Goal: Task Accomplishment & Management: Manage account settings

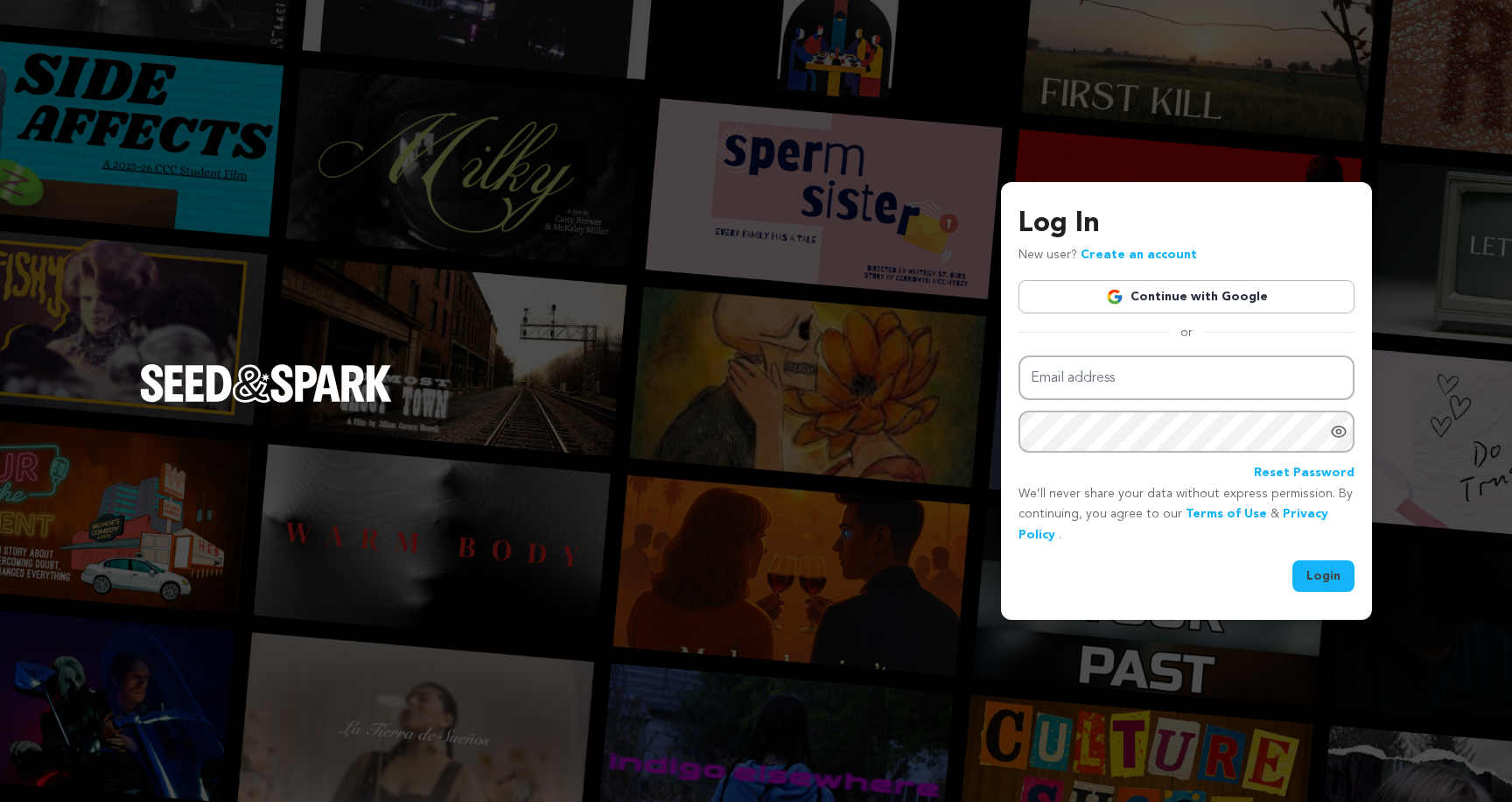
click at [1115, 294] on img at bounding box center [1114, 296] width 18 height 18
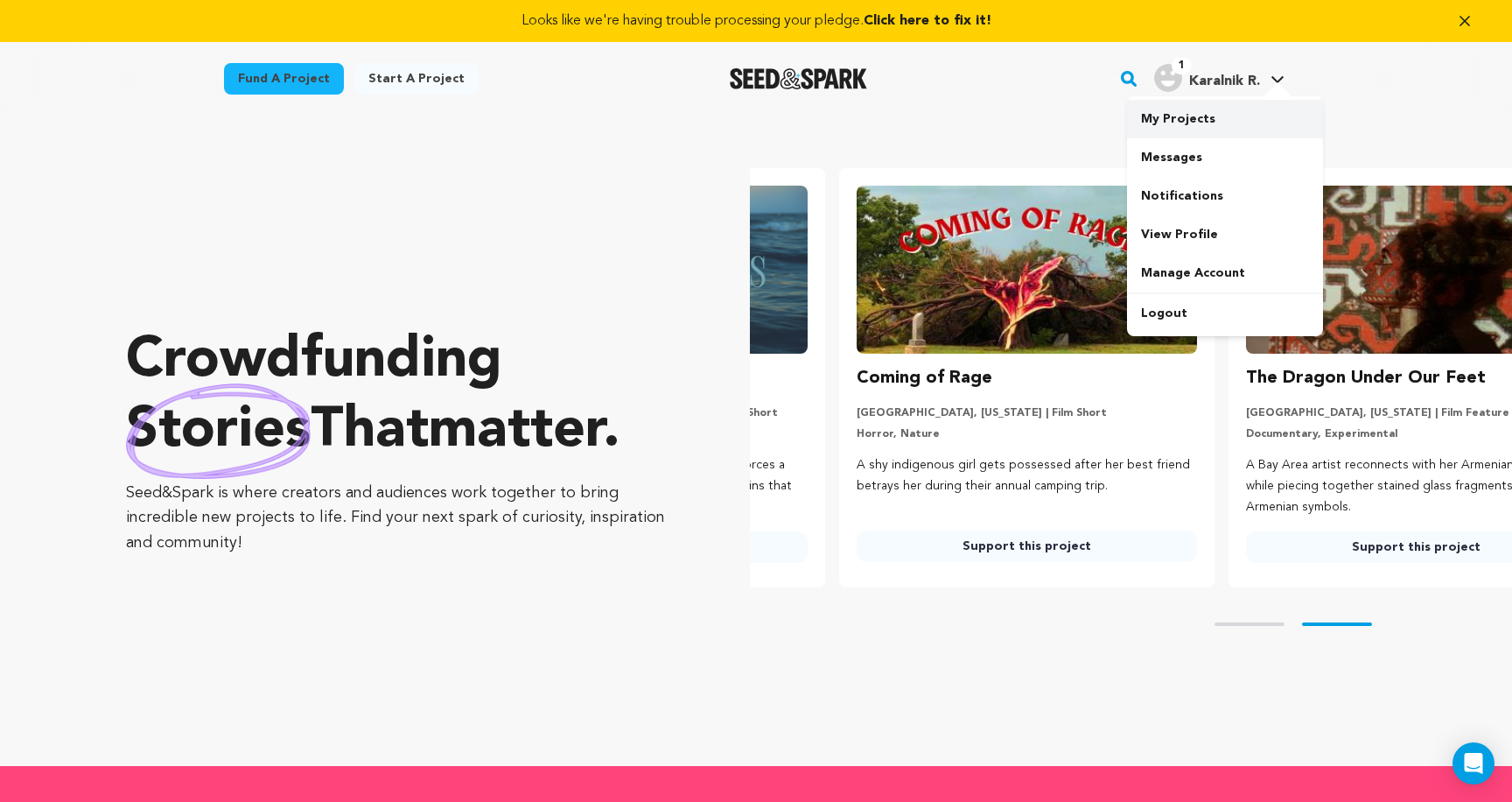
scroll to position [0, 404]
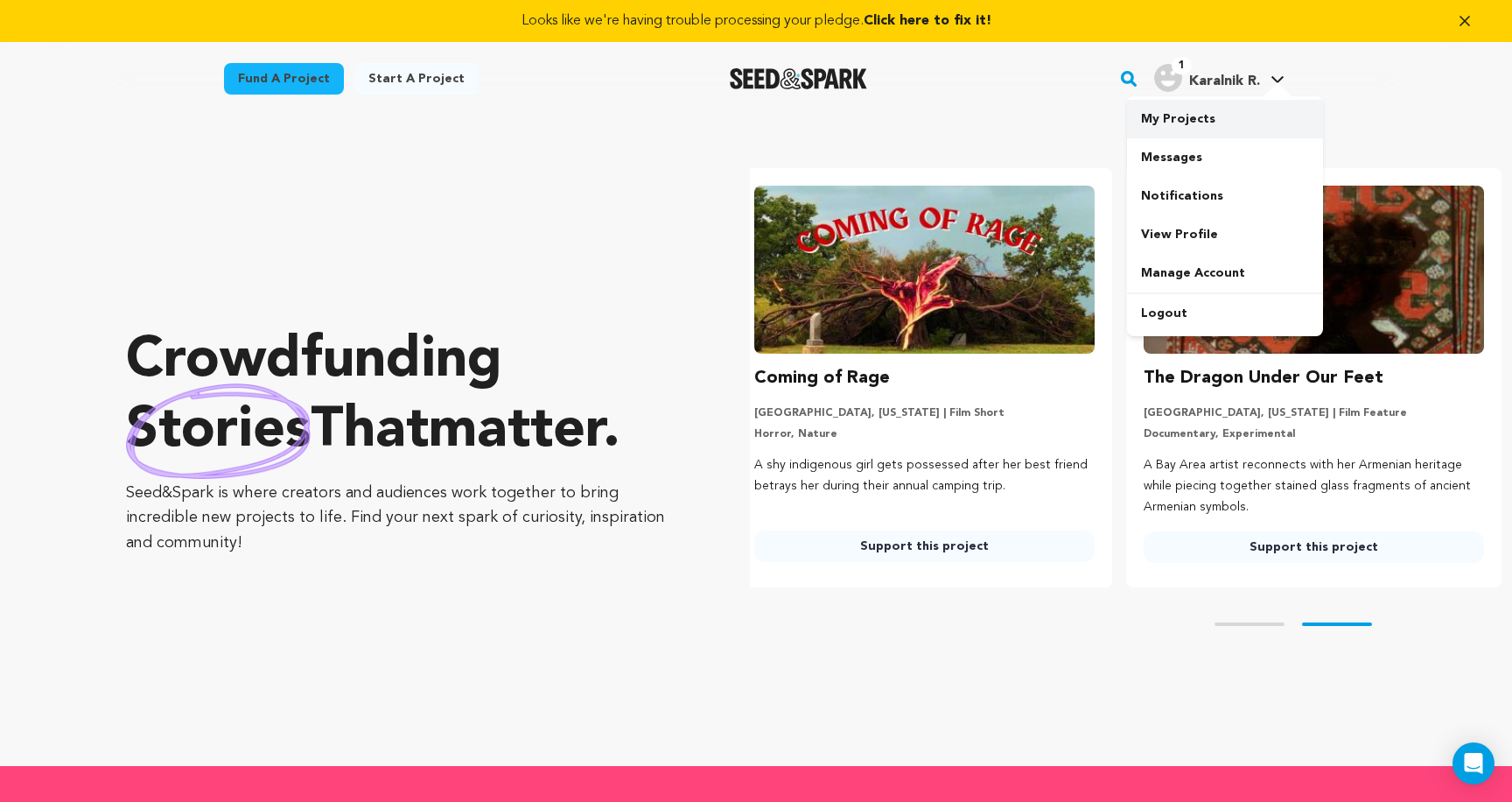
click at [1189, 114] on link "My Projects" at bounding box center [1225, 119] width 196 height 38
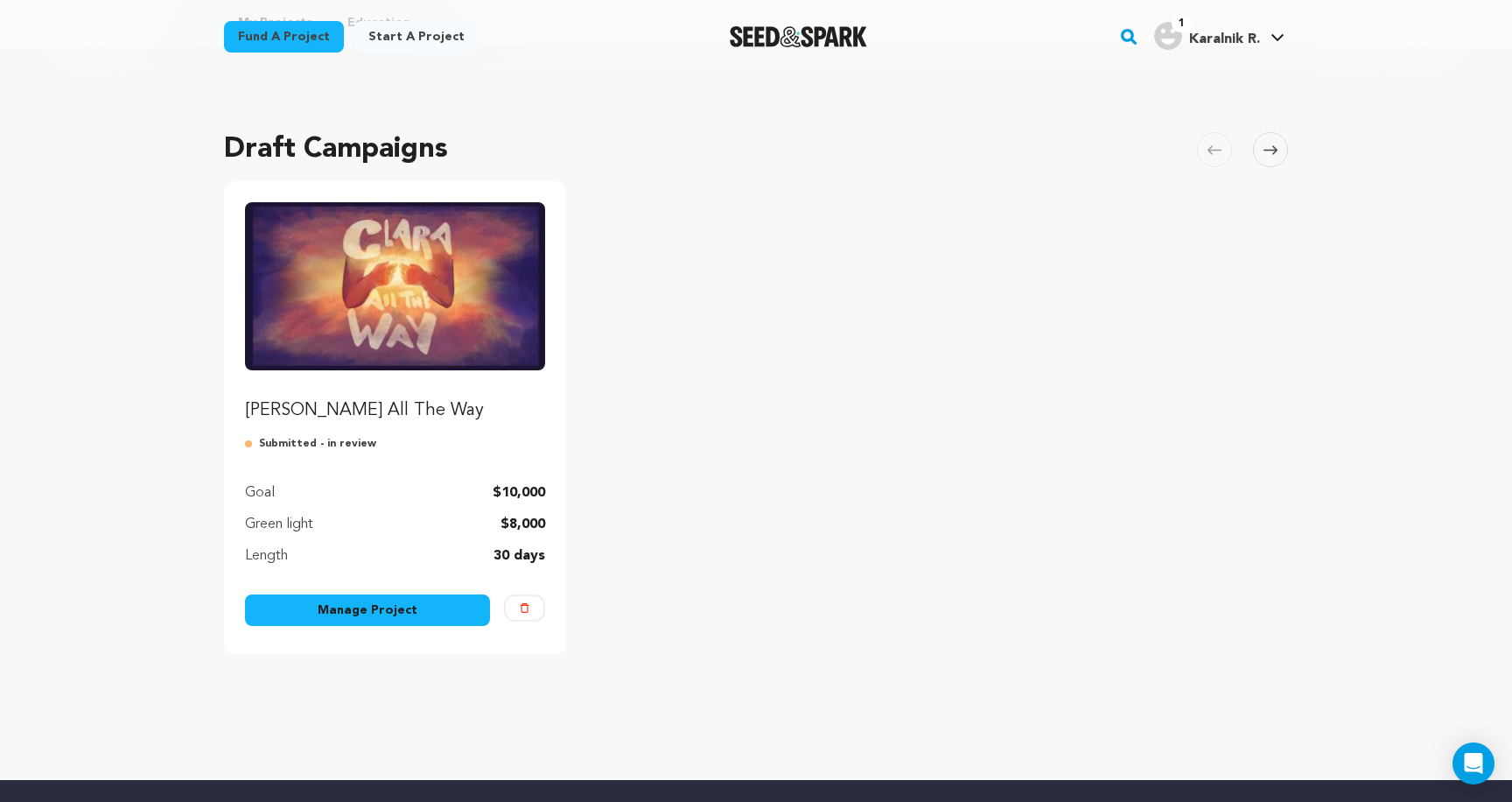
scroll to position [133, 0]
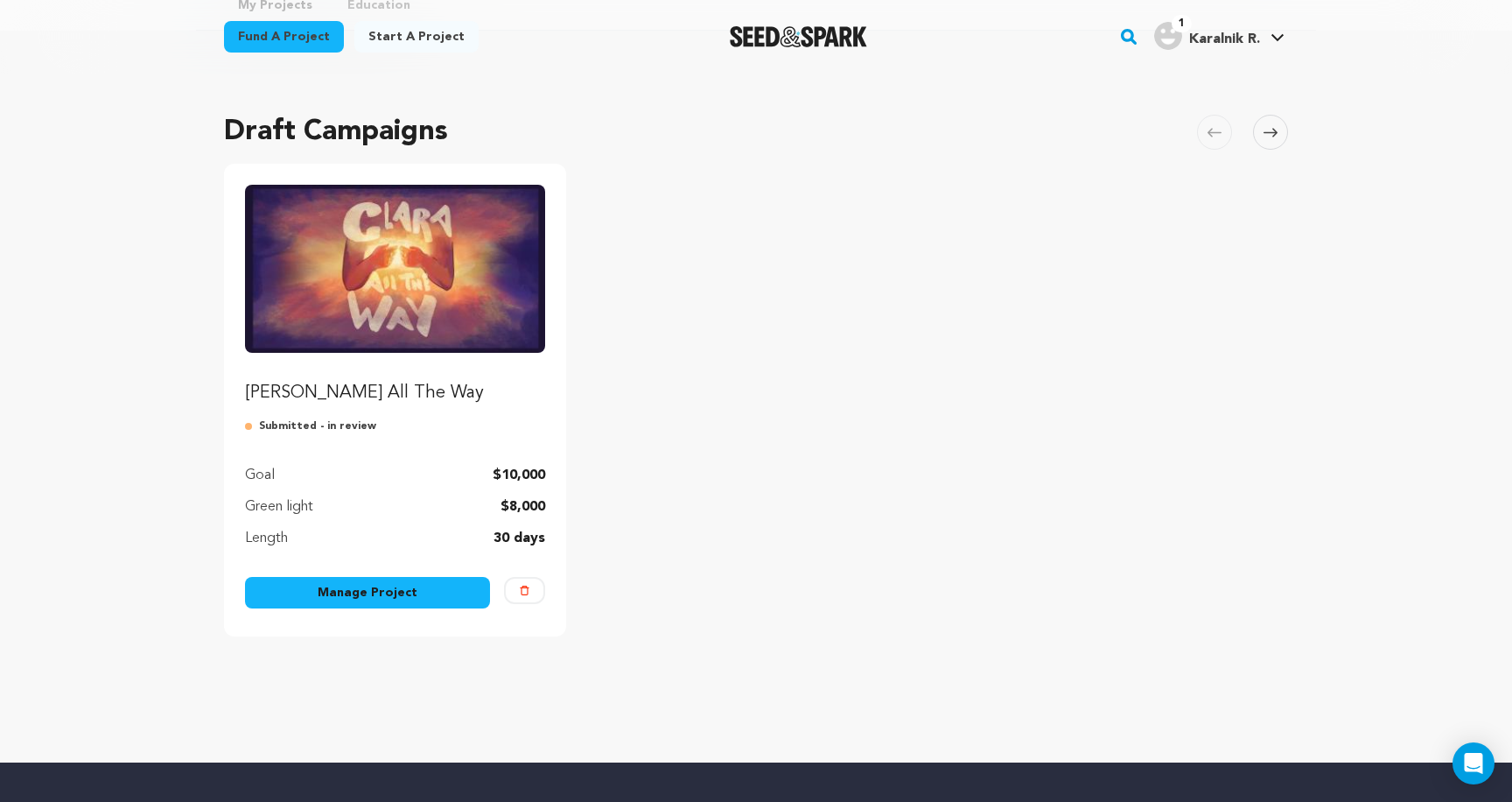
click at [420, 594] on link "Manage Project" at bounding box center [367, 593] width 245 height 32
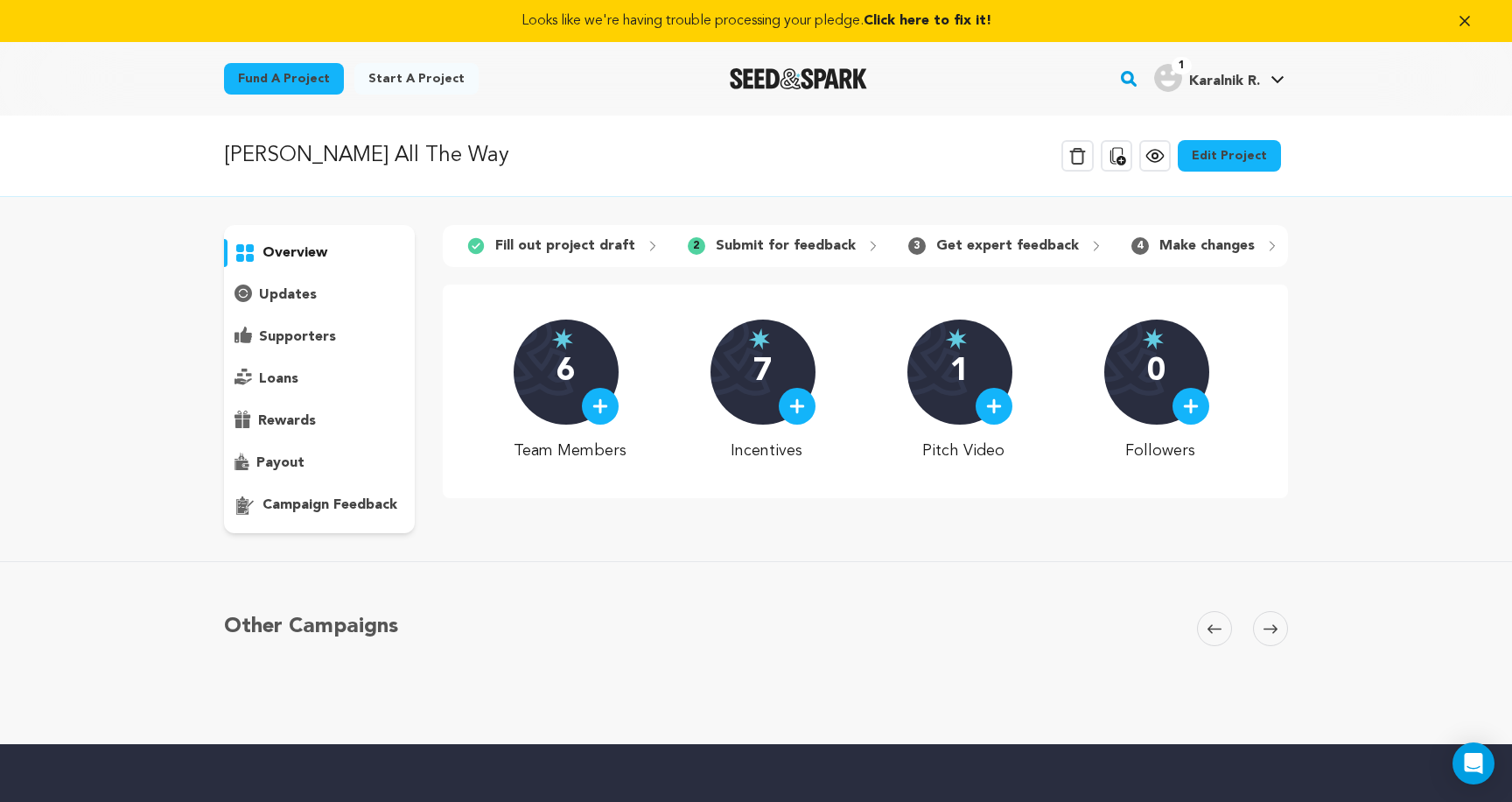
click at [1276, 625] on icon at bounding box center [1270, 629] width 14 height 13
click at [1207, 632] on icon at bounding box center [1214, 629] width 14 height 13
click at [1275, 637] on span at bounding box center [1270, 627] width 35 height 35
click at [285, 284] on p "updates" at bounding box center [288, 294] width 58 height 21
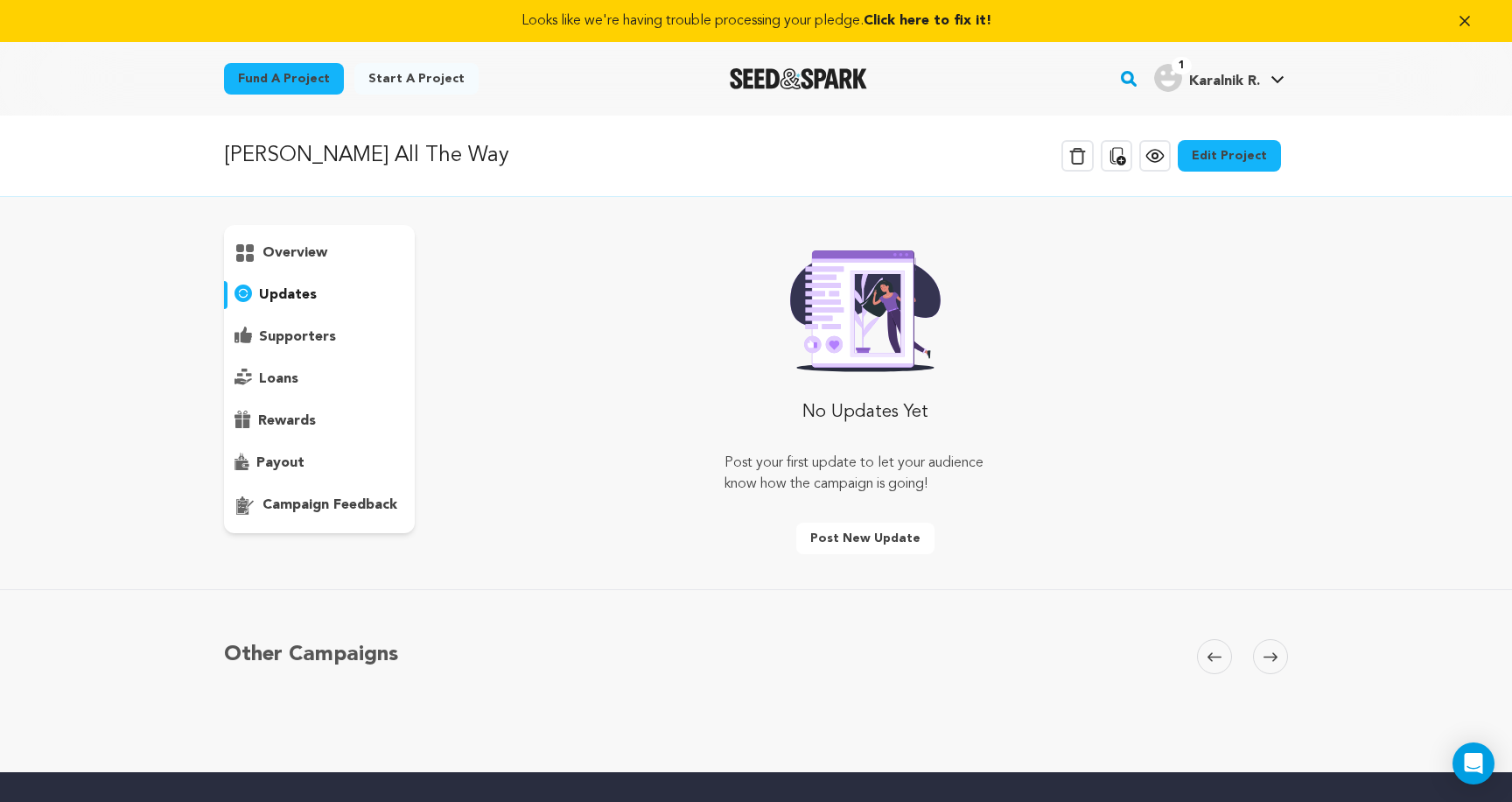
click at [286, 356] on div "overview" at bounding box center [320, 380] width 191 height 308
click at [292, 340] on p "supporters" at bounding box center [297, 337] width 77 height 21
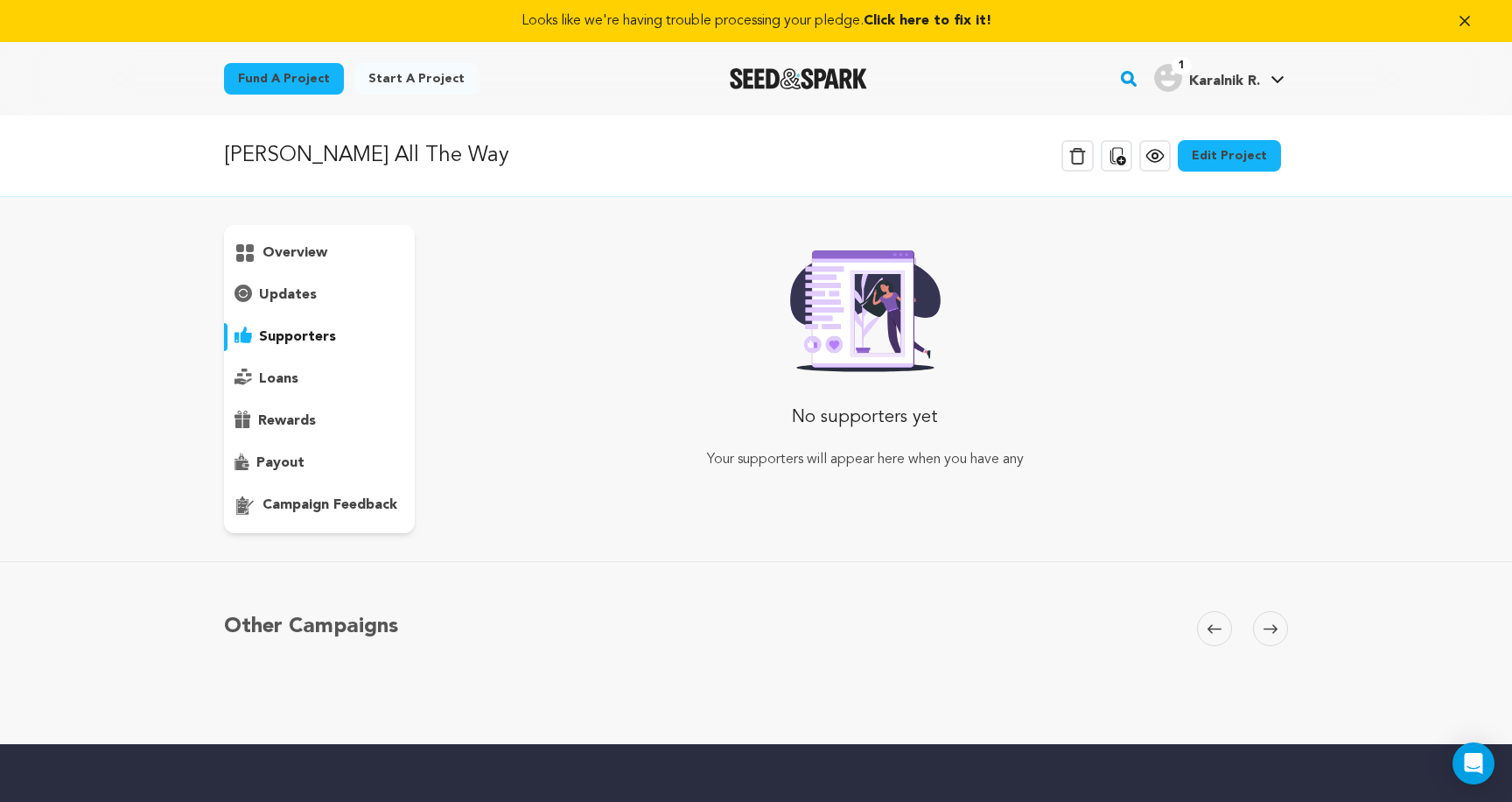
click at [280, 380] on p "loans" at bounding box center [278, 379] width 39 height 21
click at [287, 417] on p "rewards" at bounding box center [287, 421] width 58 height 21
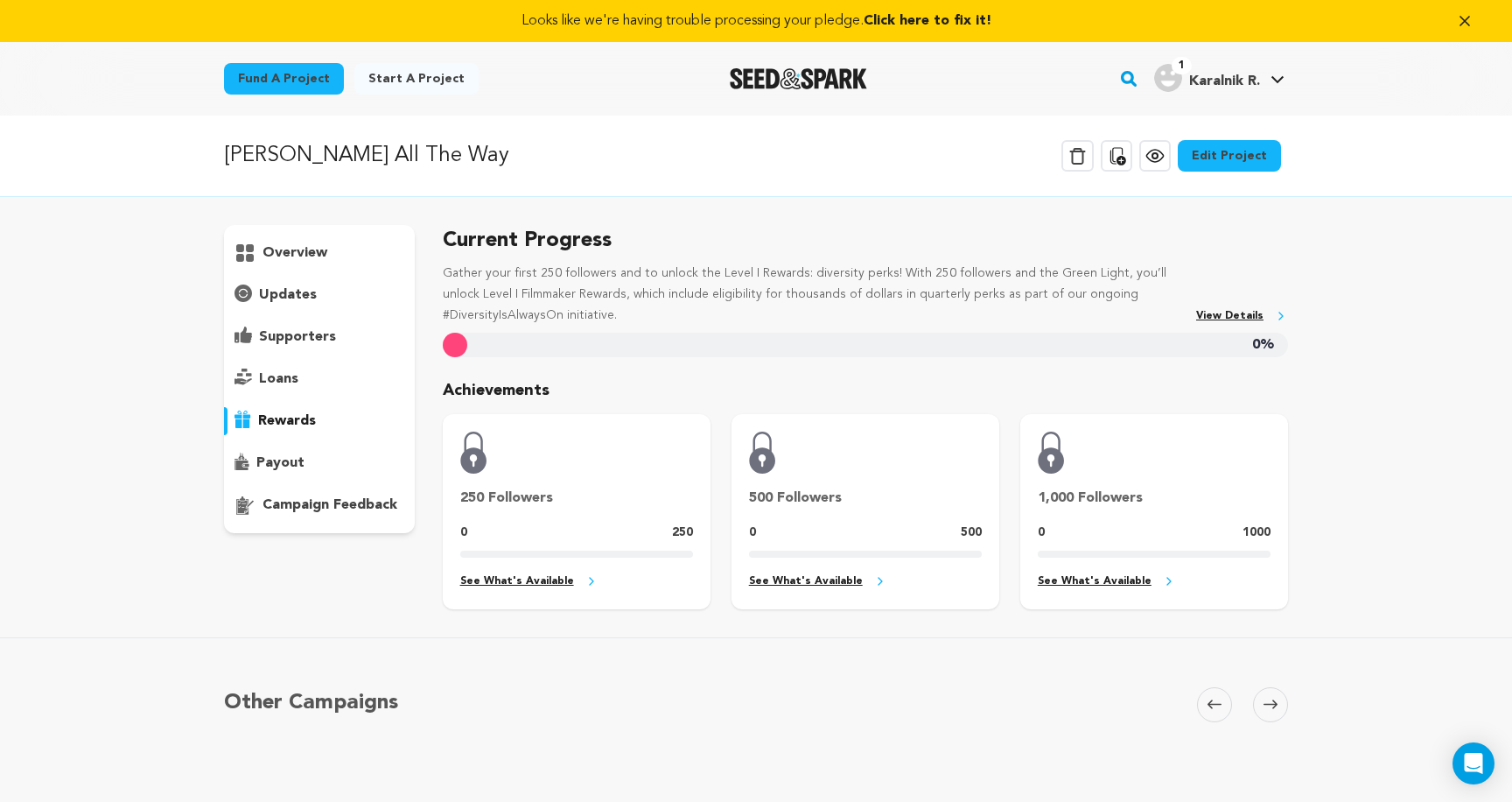
click at [292, 453] on p "payout" at bounding box center [279, 463] width 48 height 21
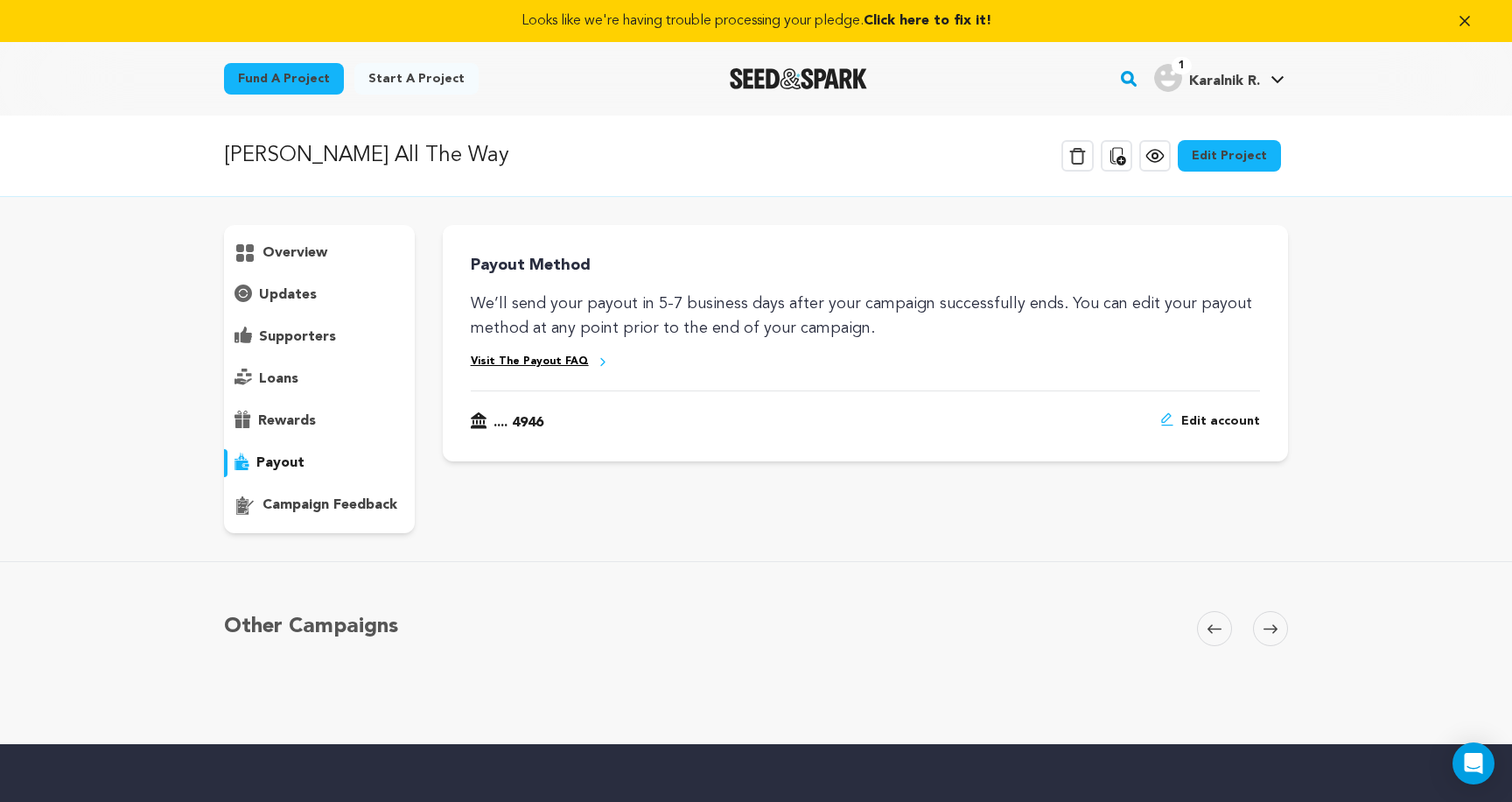
click at [304, 488] on div "overview" at bounding box center [320, 380] width 191 height 308
click at [303, 498] on p "campaign feedback" at bounding box center [330, 505] width 135 height 21
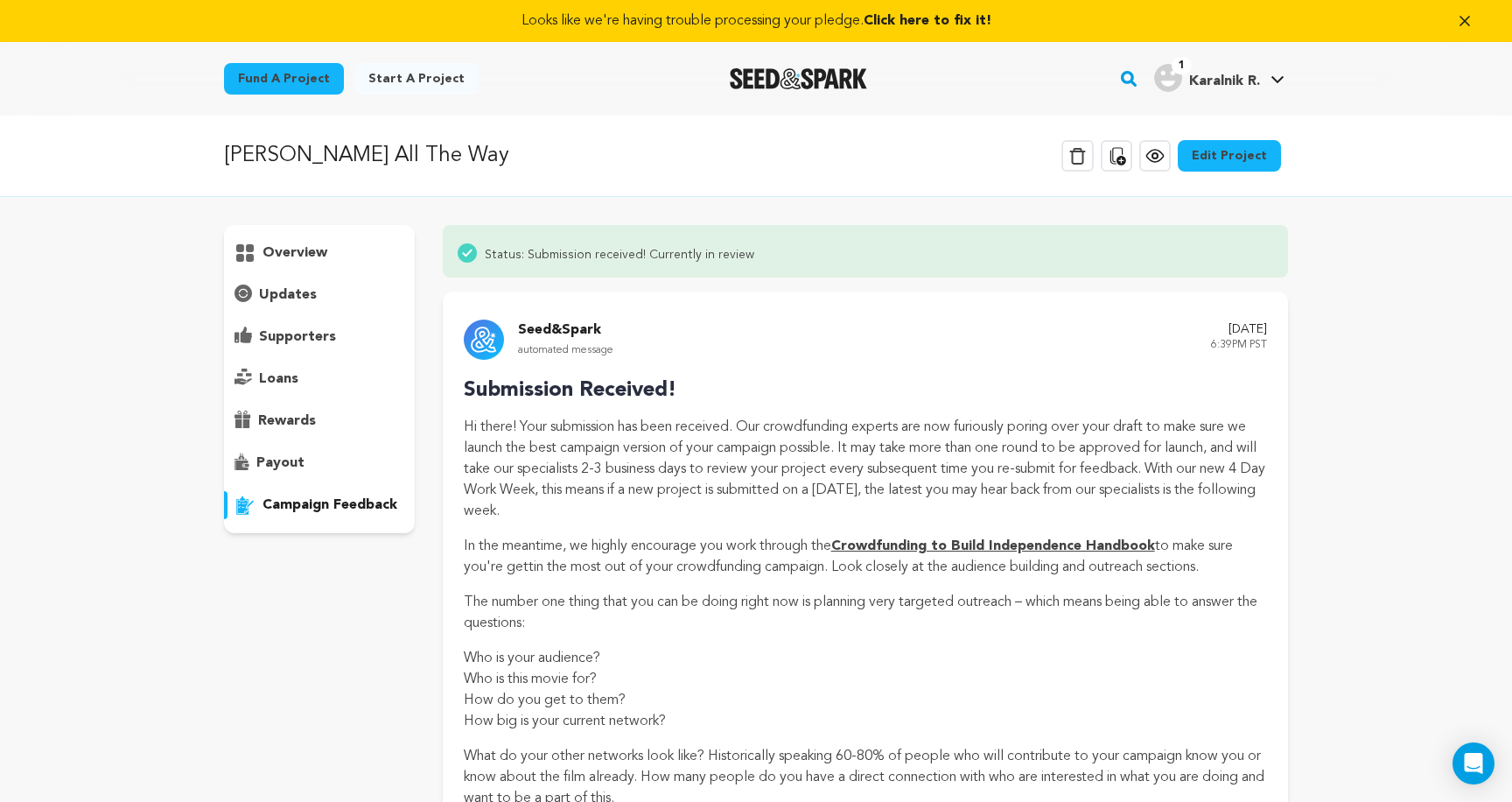
click at [280, 251] on p "overview" at bounding box center [294, 252] width 64 height 21
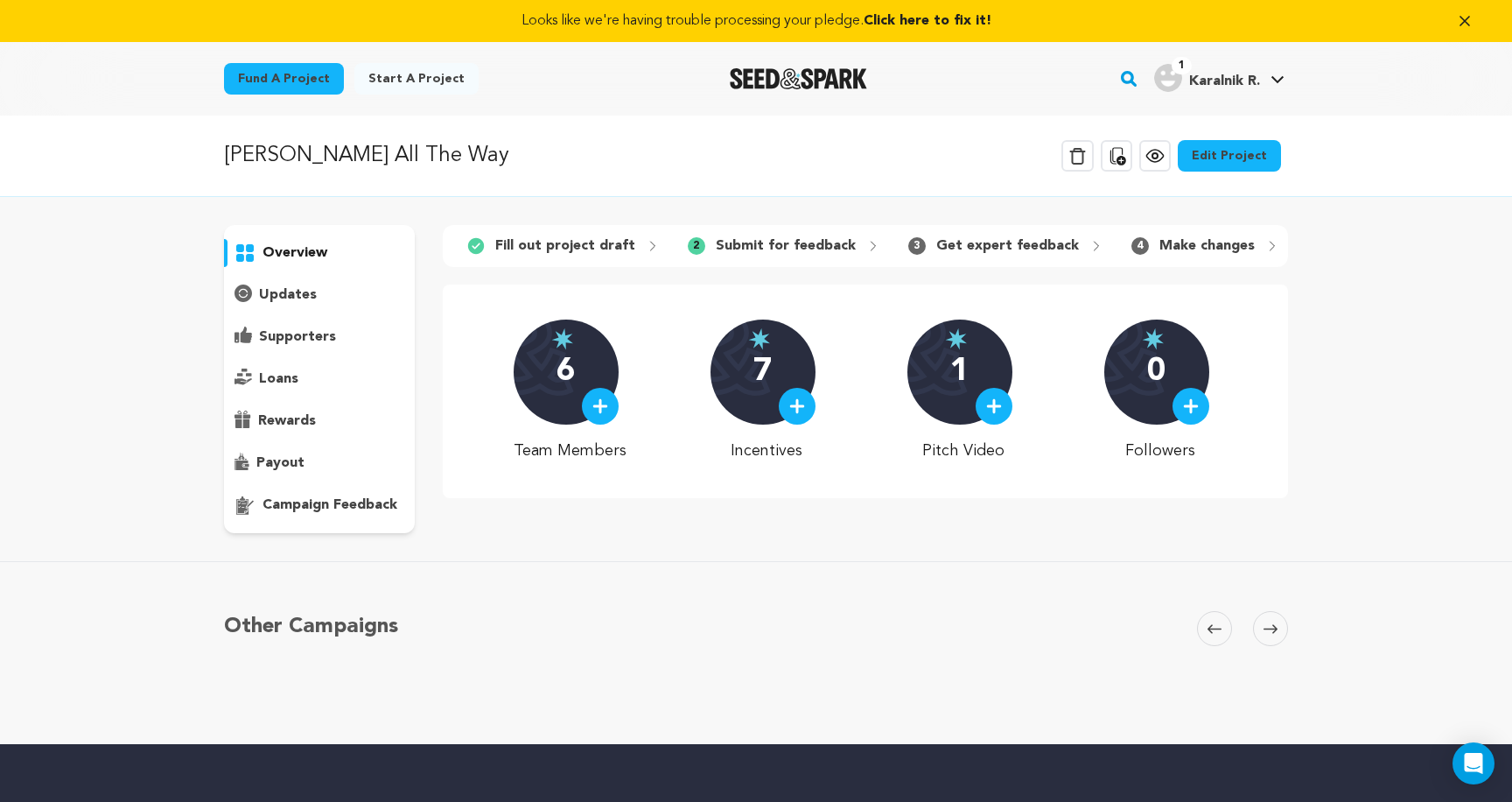
click at [283, 279] on div "overview" at bounding box center [320, 380] width 191 height 308
click at [288, 296] on p "updates" at bounding box center [288, 294] width 58 height 21
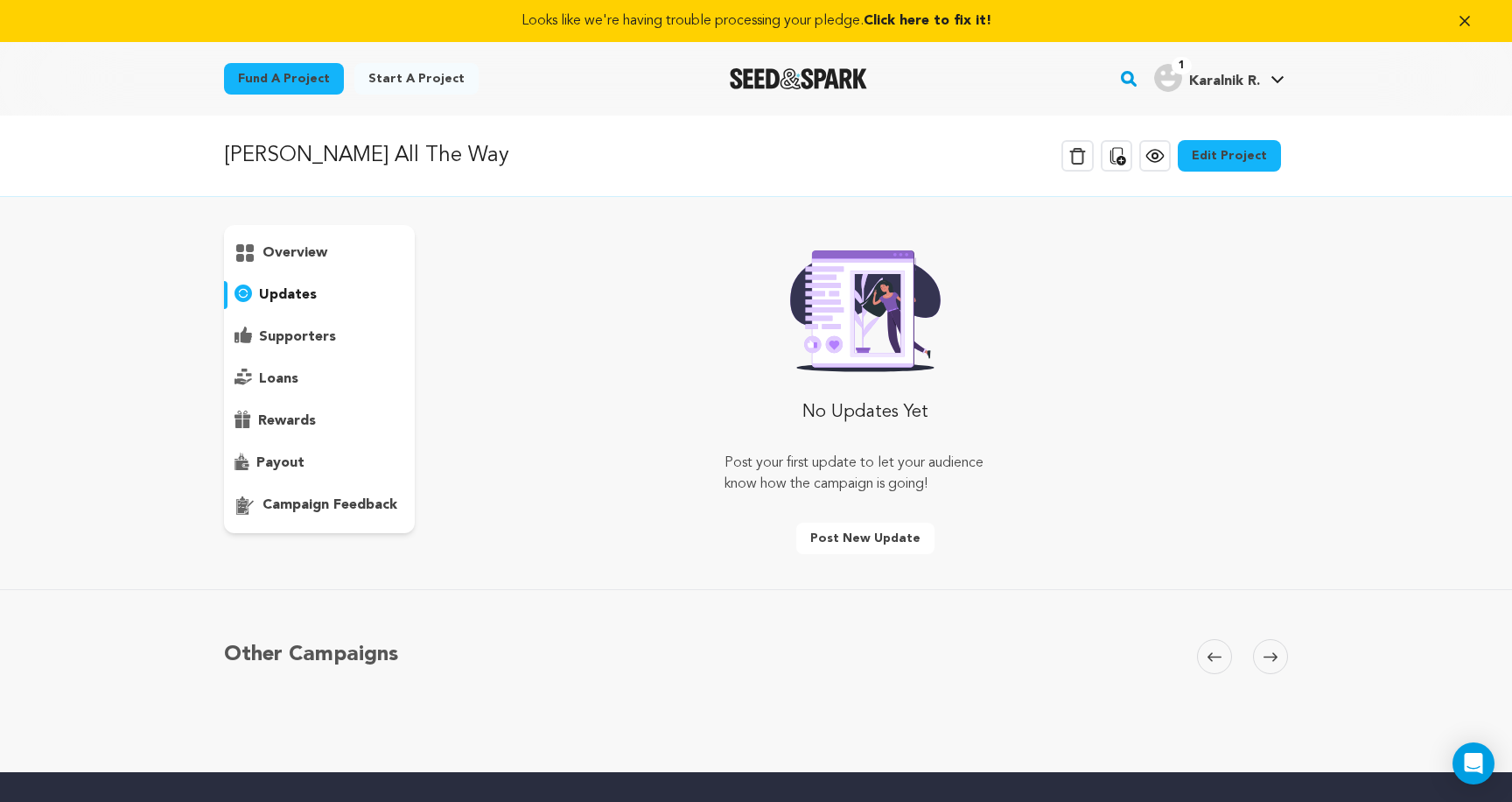
click at [288, 247] on p "overview" at bounding box center [294, 252] width 64 height 21
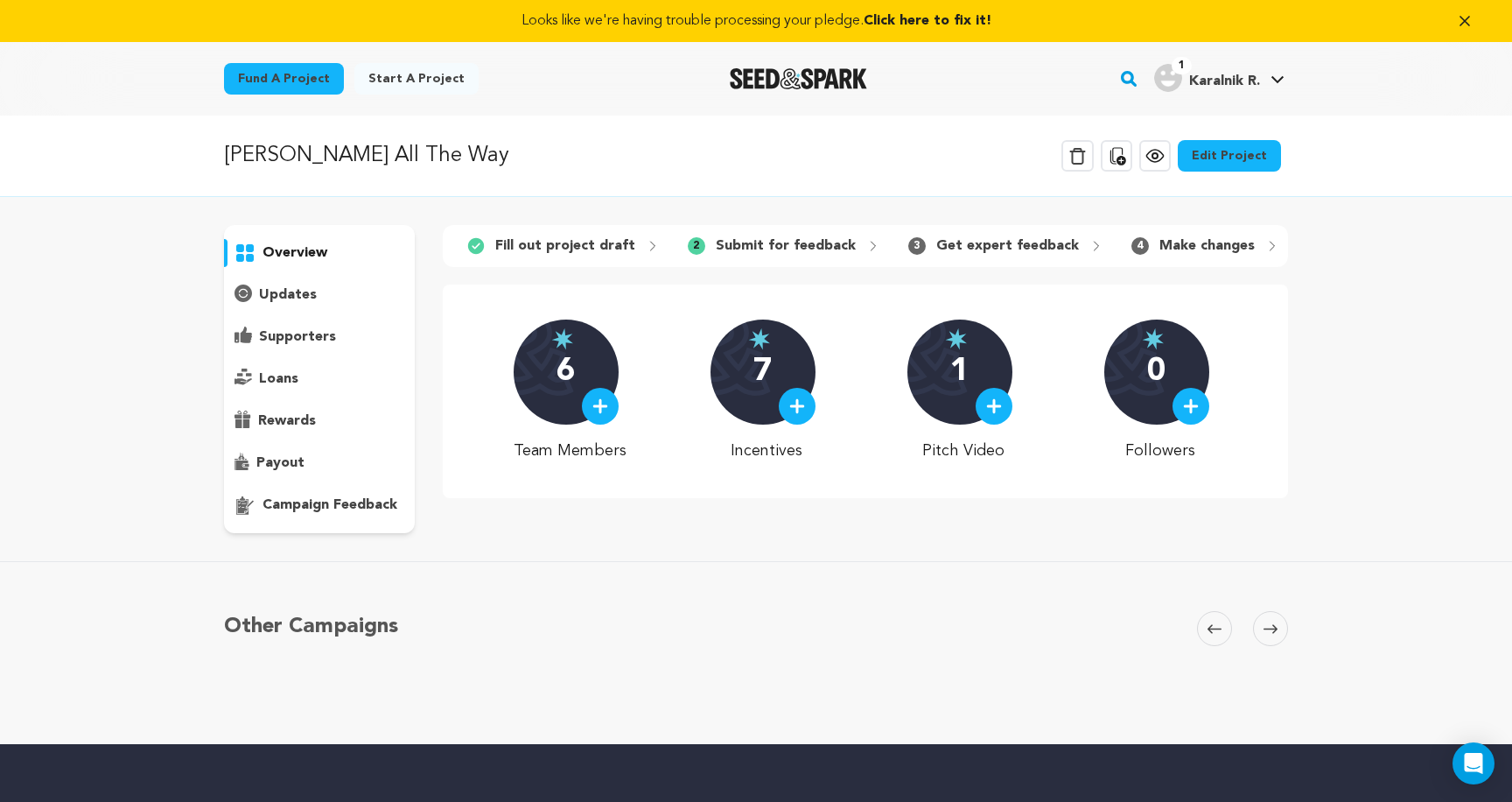
click at [1020, 243] on p "Get expert feedback" at bounding box center [1007, 246] width 143 height 21
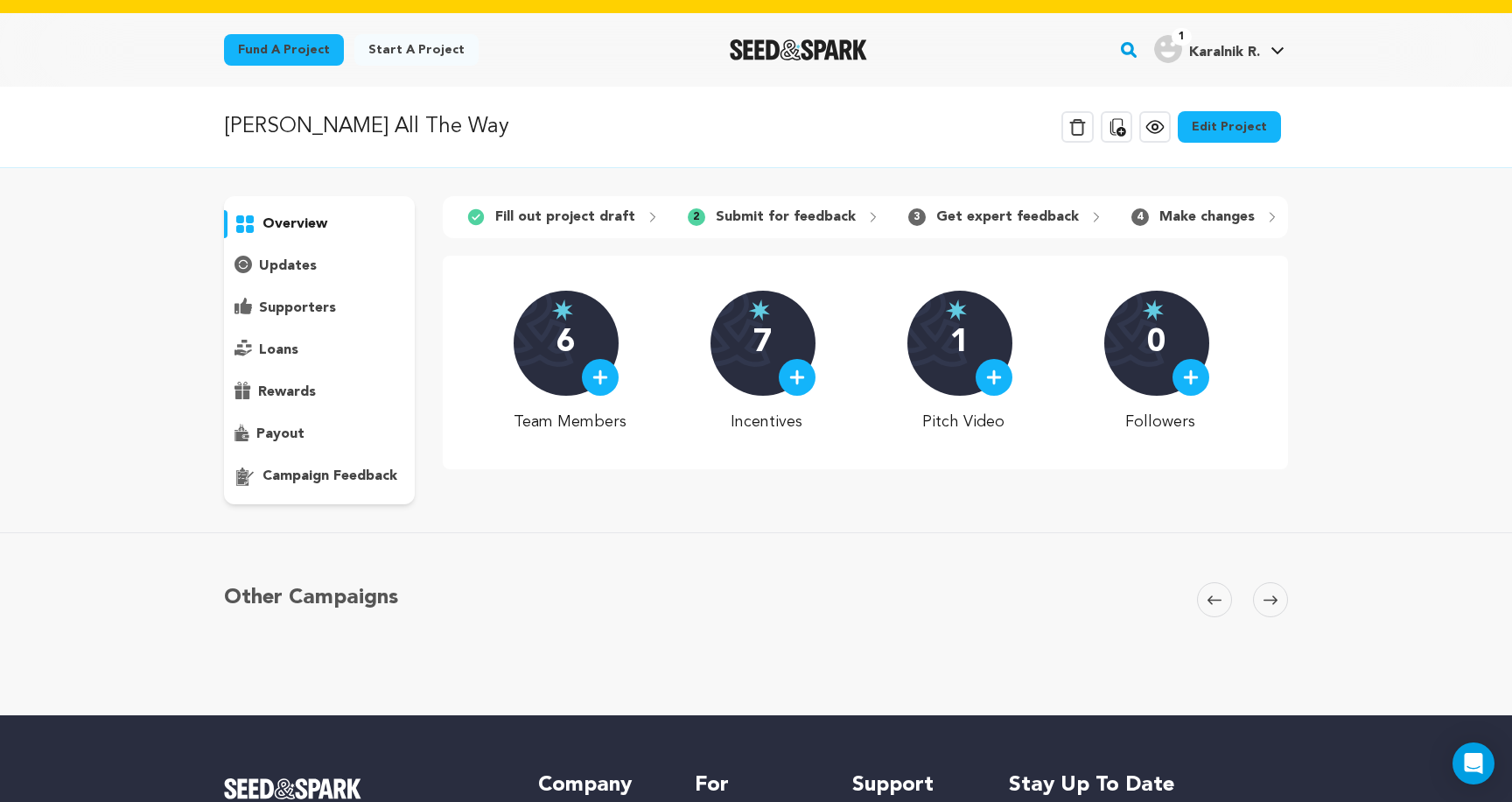
scroll to position [27, 0]
